Goal: Find specific page/section: Find specific page/section

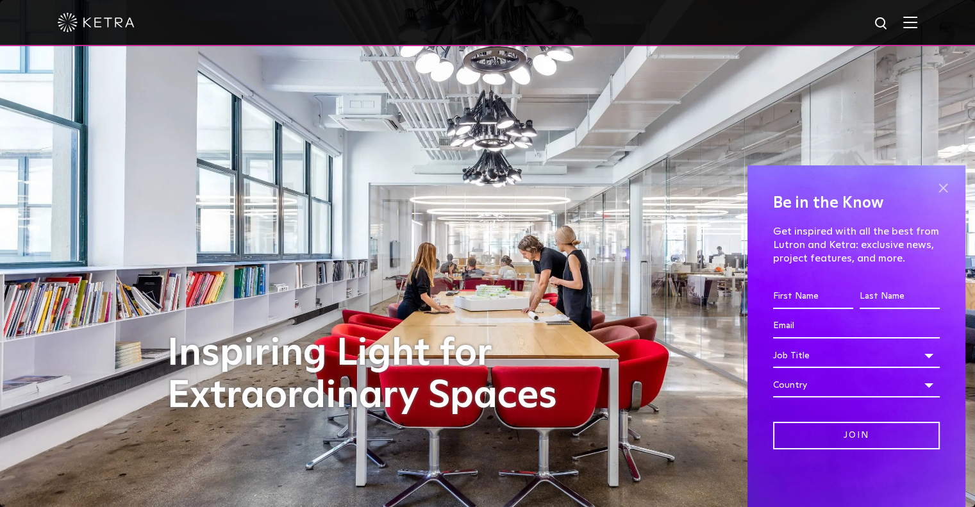
click at [940, 192] on span at bounding box center [943, 187] width 19 height 19
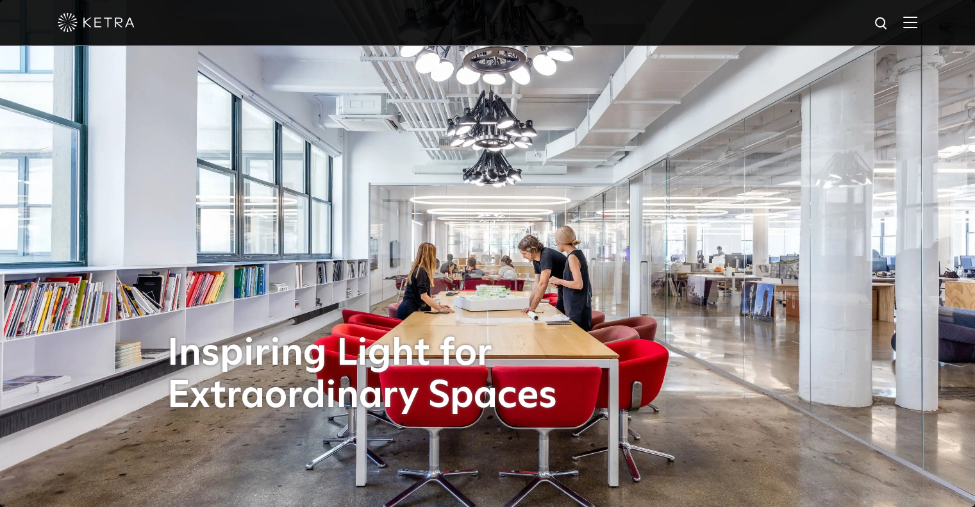
click at [918, 22] on img at bounding box center [911, 22] width 14 height 12
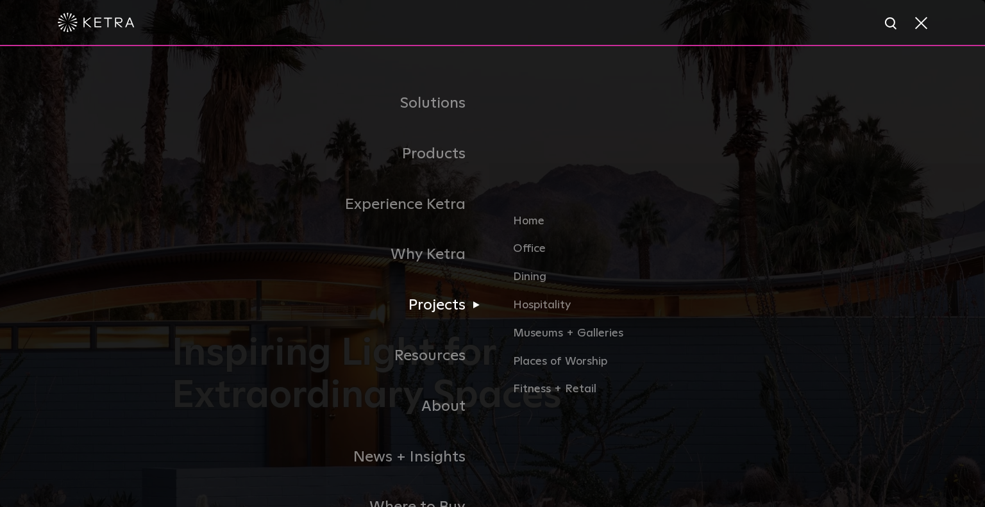
click at [444, 318] on link "Projects" at bounding box center [332, 305] width 321 height 51
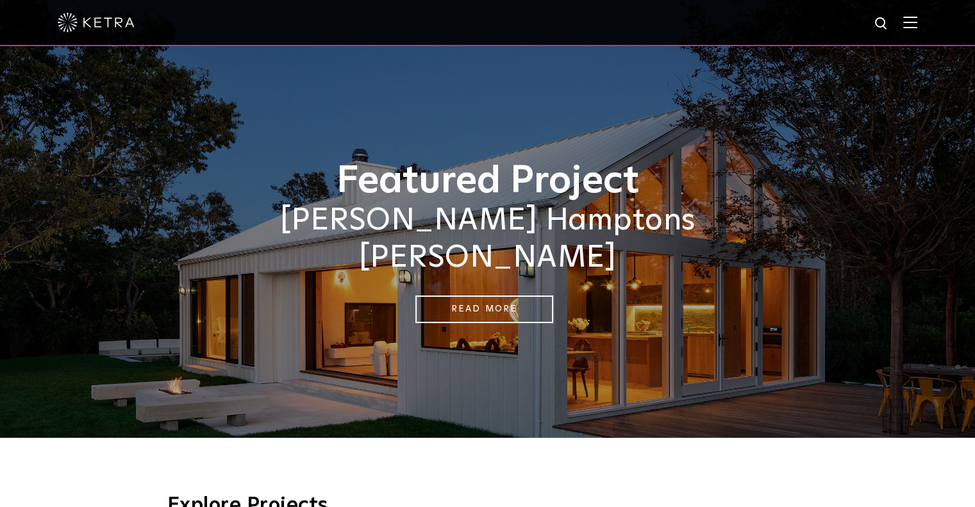
click at [918, 24] on img at bounding box center [911, 22] width 14 height 12
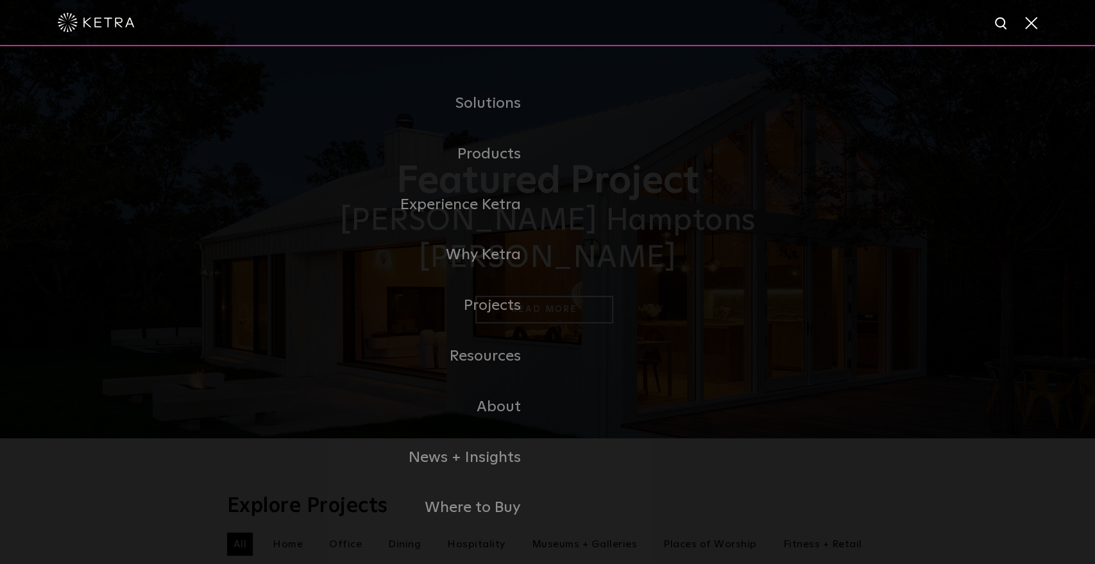
click at [984, 19] on span at bounding box center [1030, 22] width 14 height 13
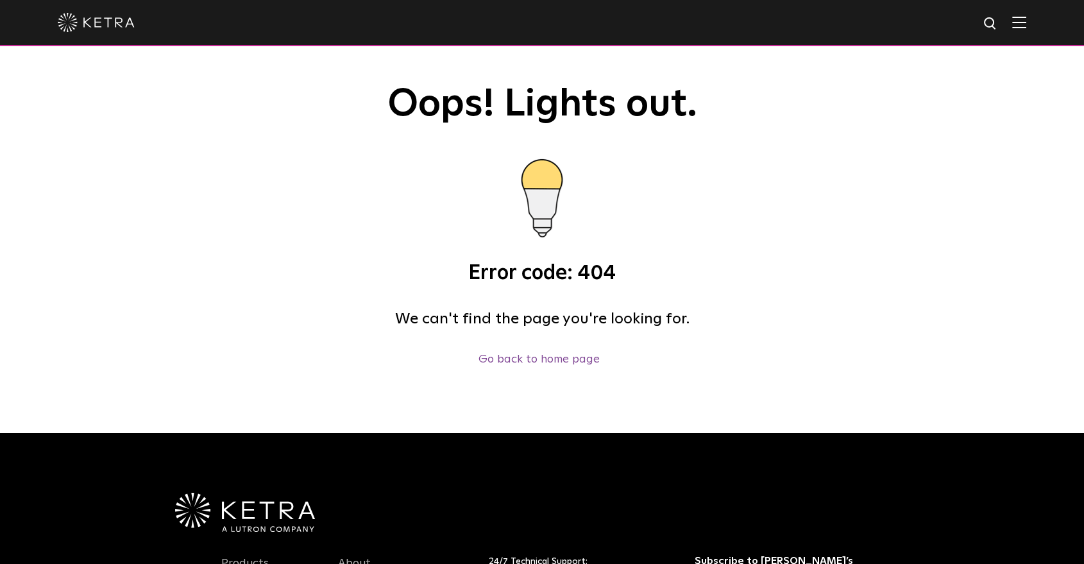
click at [289, 144] on div "Oops! Lights out. Error code: 404 We can't find the page you're looking for. Go…" at bounding box center [541, 225] width 641 height 285
